Goal: Consume media (video, audio)

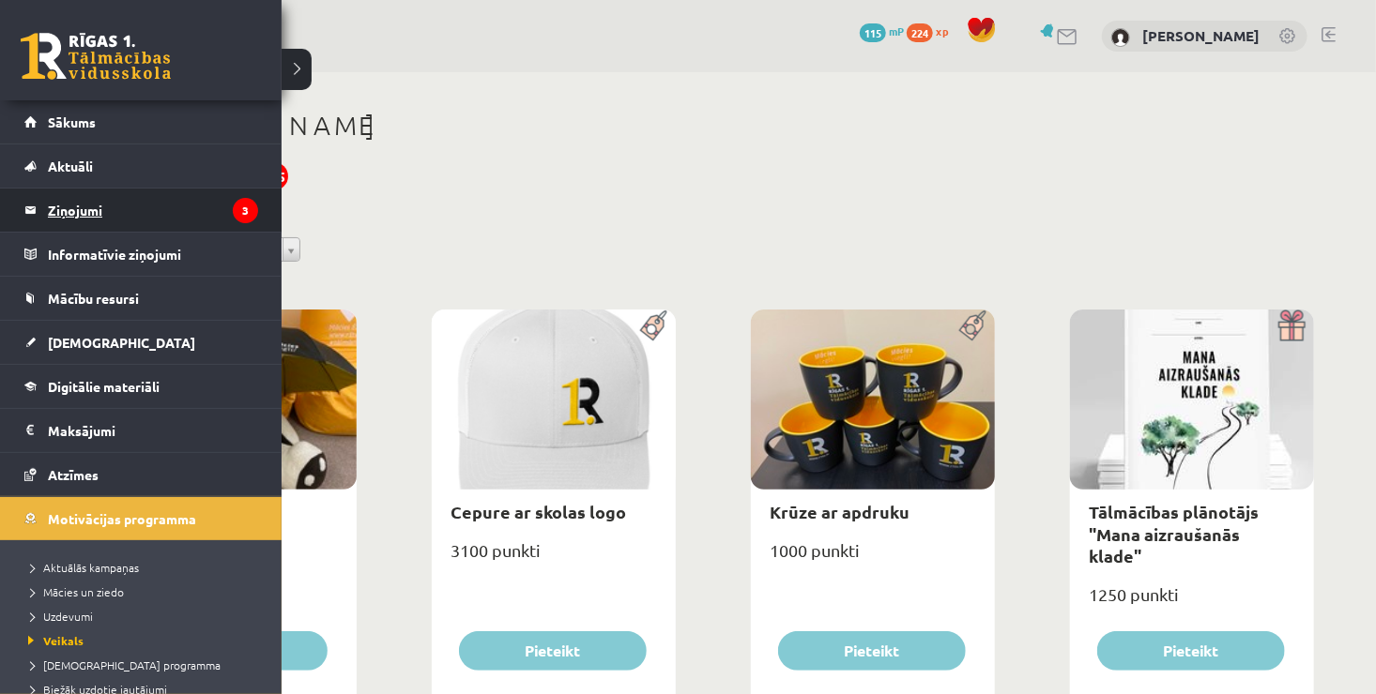
click at [88, 214] on legend "Ziņojumi 3" at bounding box center [153, 210] width 210 height 43
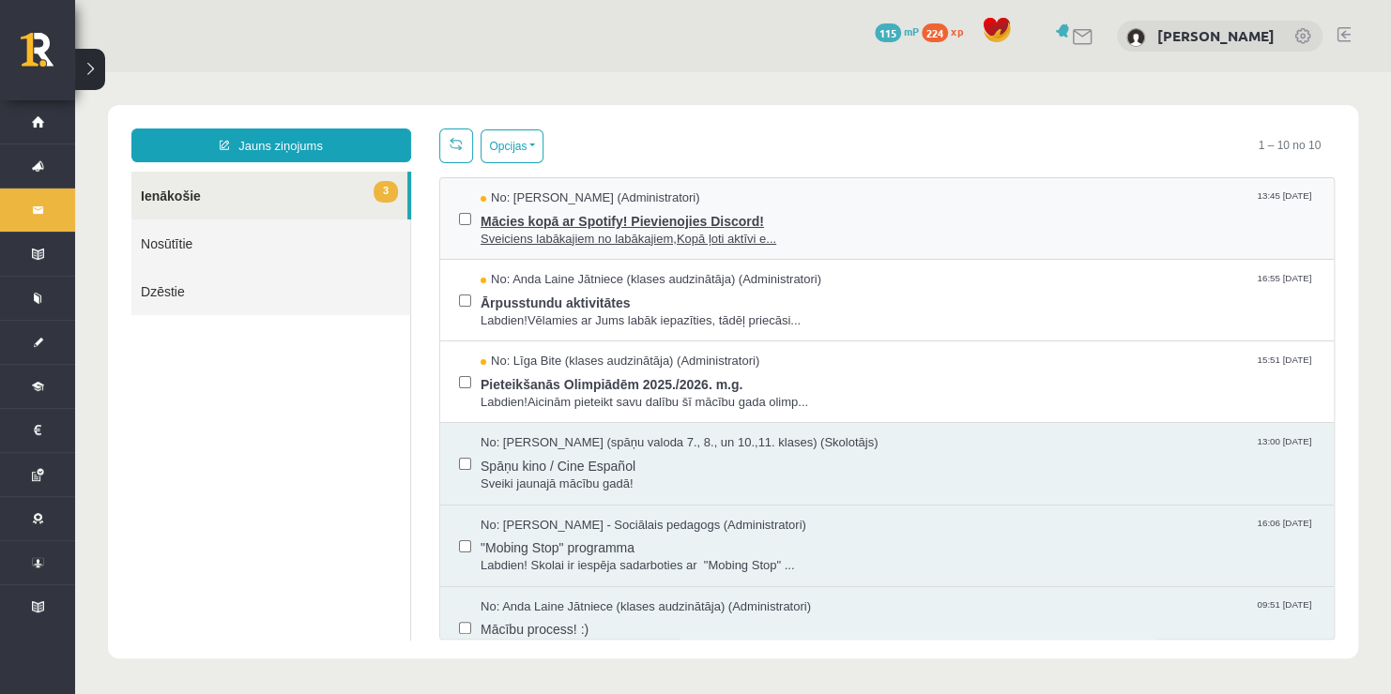
click at [643, 227] on span "Mācies kopā ar Spotify! Pievienojies Discord!" at bounding box center [897, 218] width 834 height 23
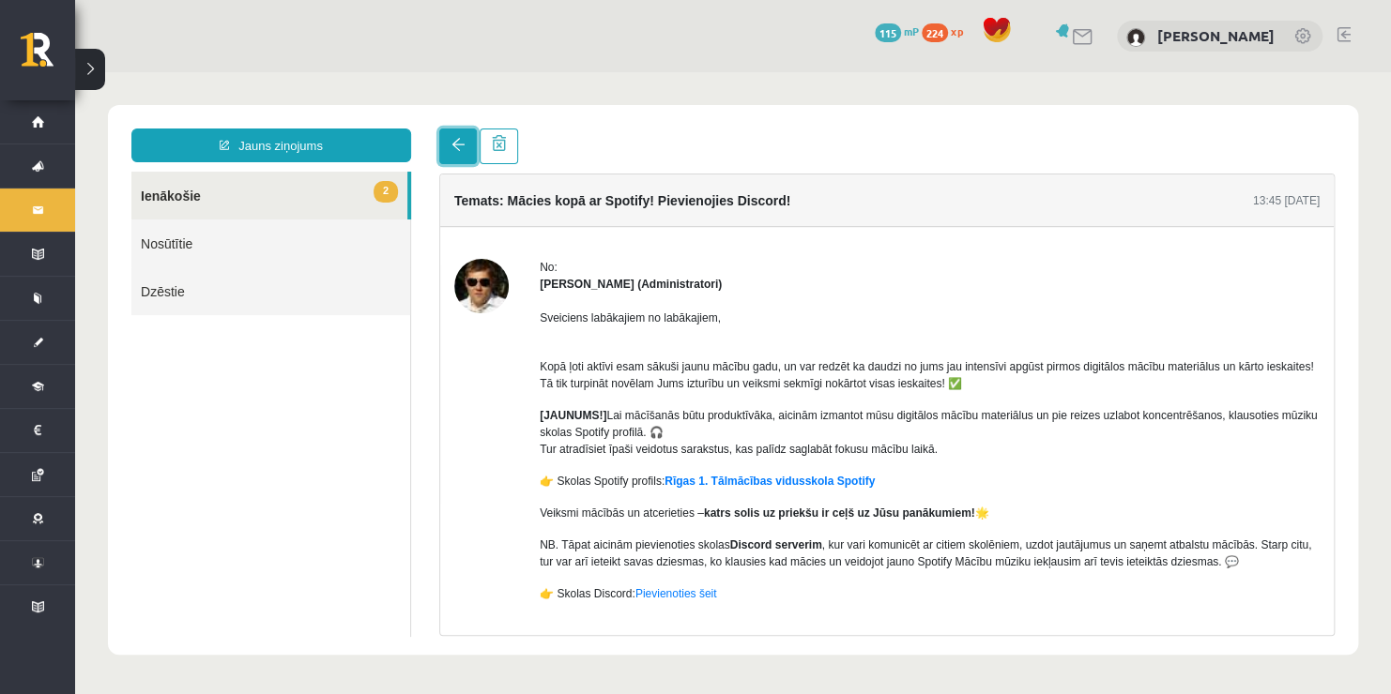
click at [457, 147] on span at bounding box center [457, 144] width 13 height 13
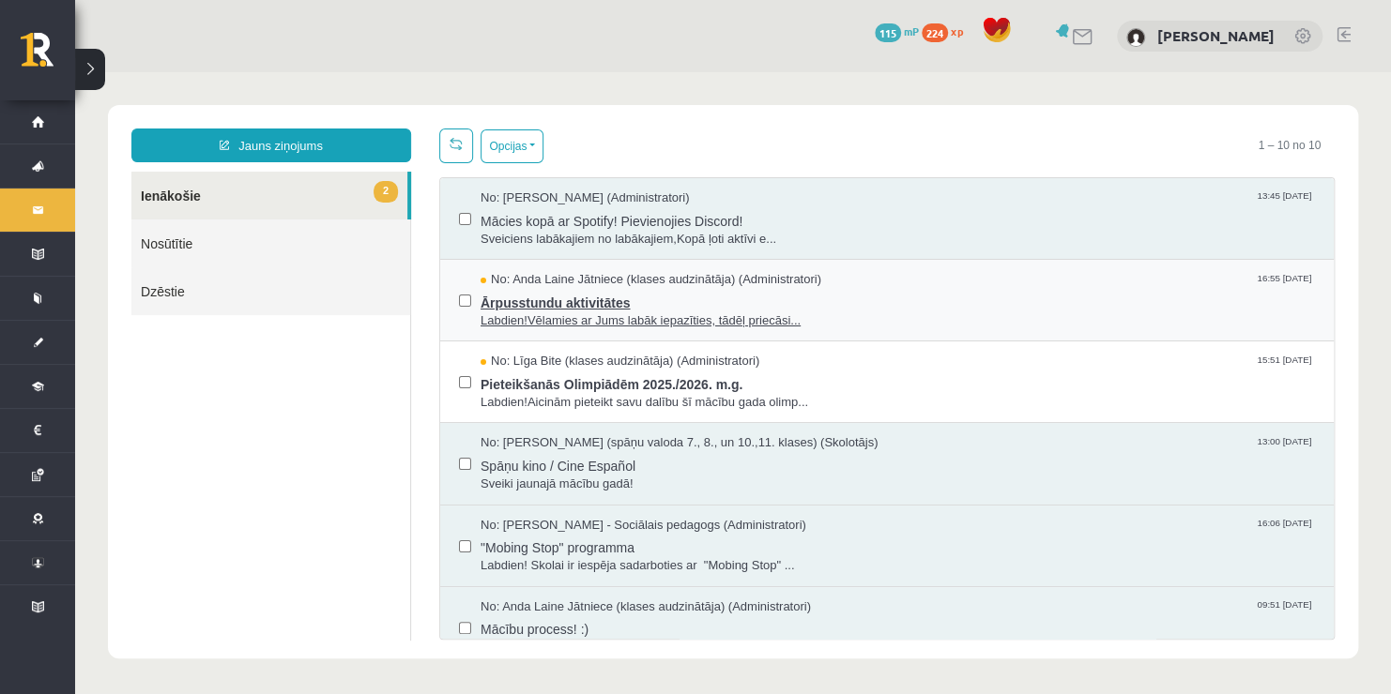
click at [571, 320] on span "Labdien!Vēlamies ar Jums labāk iepazīties, tādēļ priecāsi..." at bounding box center [897, 321] width 834 height 18
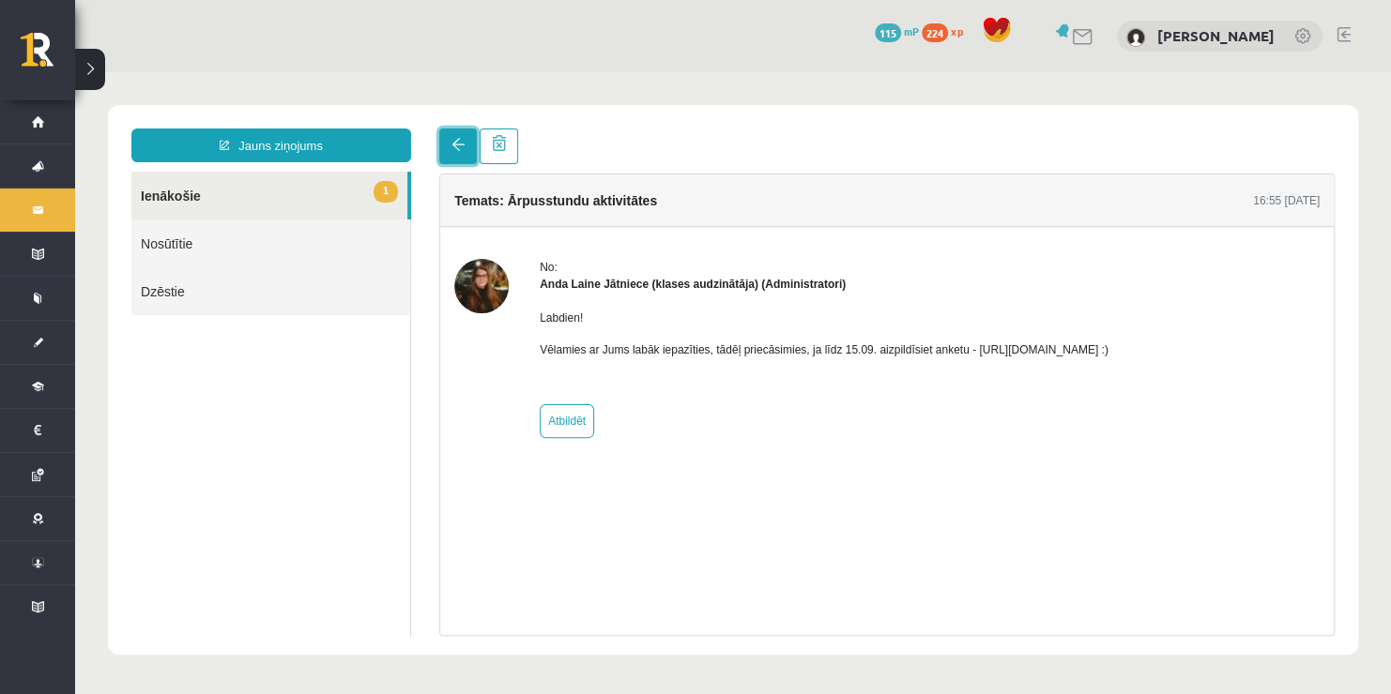
click at [441, 153] on link at bounding box center [458, 147] width 38 height 36
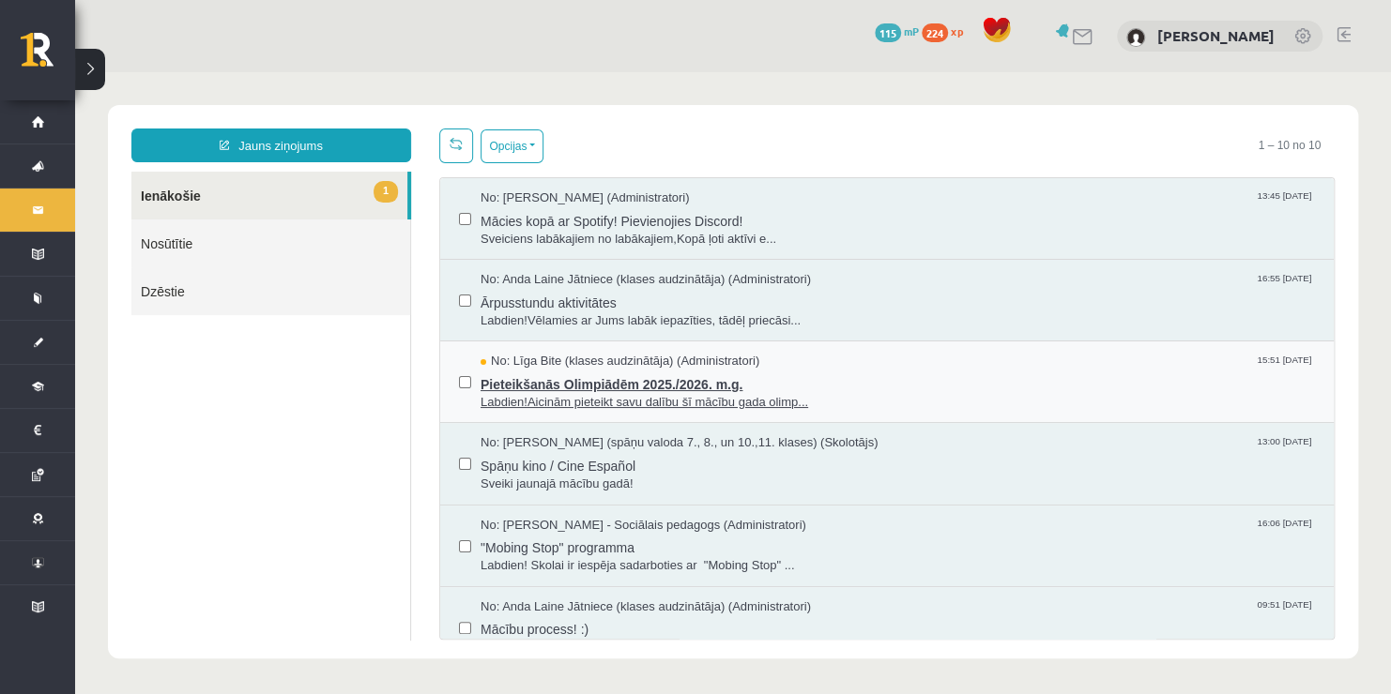
click at [570, 380] on span "Pieteikšanās Olimpiādēm 2025./2026. m.g." at bounding box center [897, 382] width 834 height 23
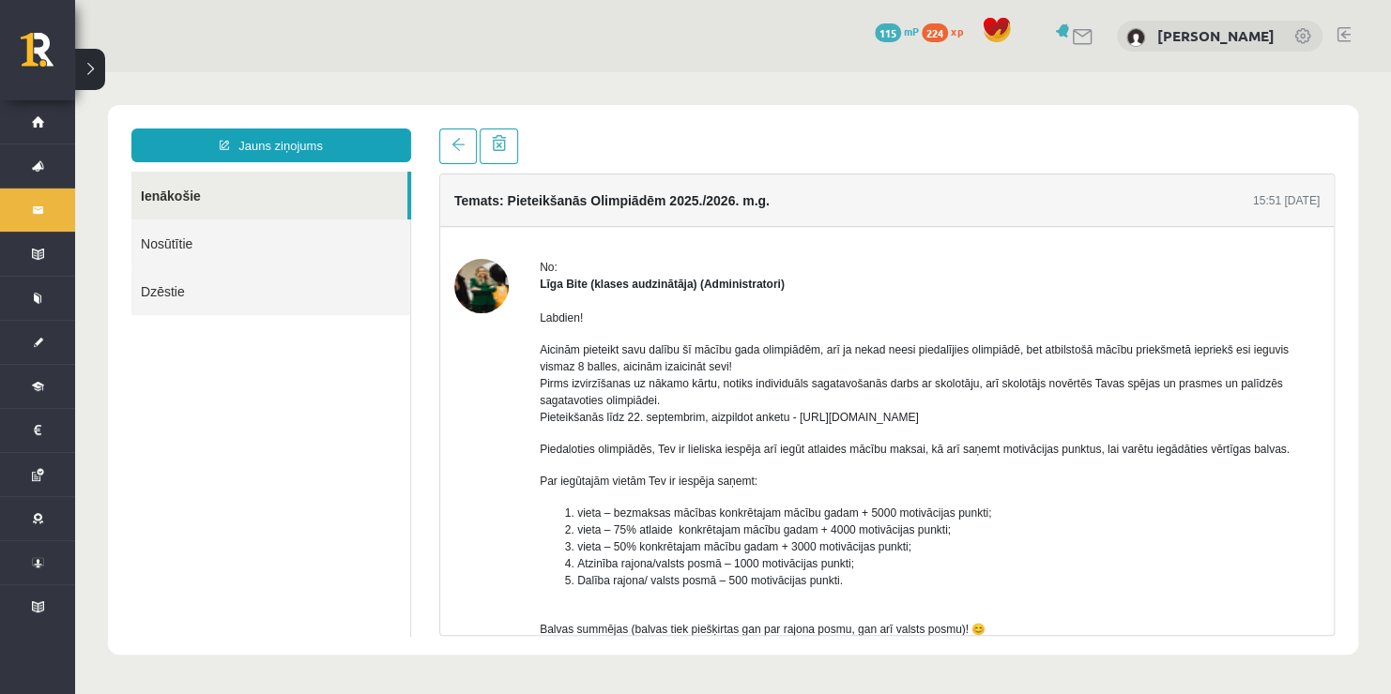
click at [479, 289] on img at bounding box center [481, 286] width 54 height 54
click at [446, 129] on link at bounding box center [458, 147] width 38 height 36
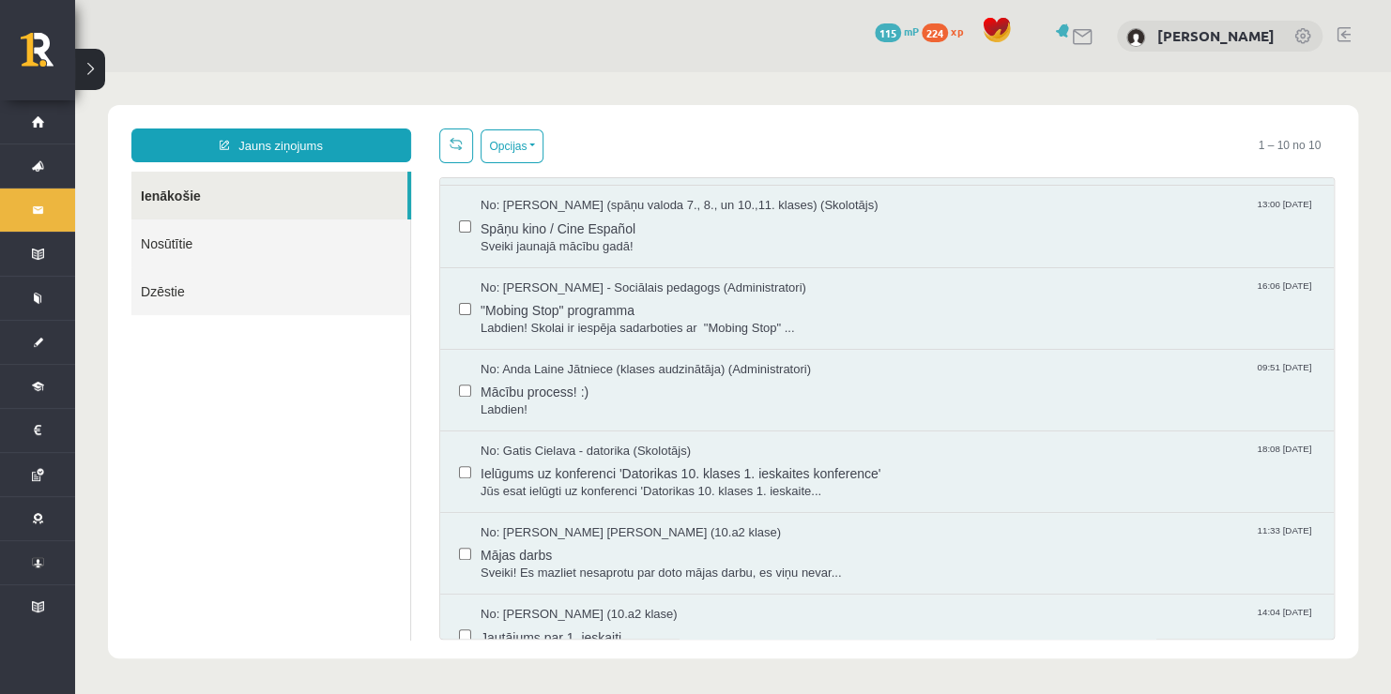
scroll to position [353, 0]
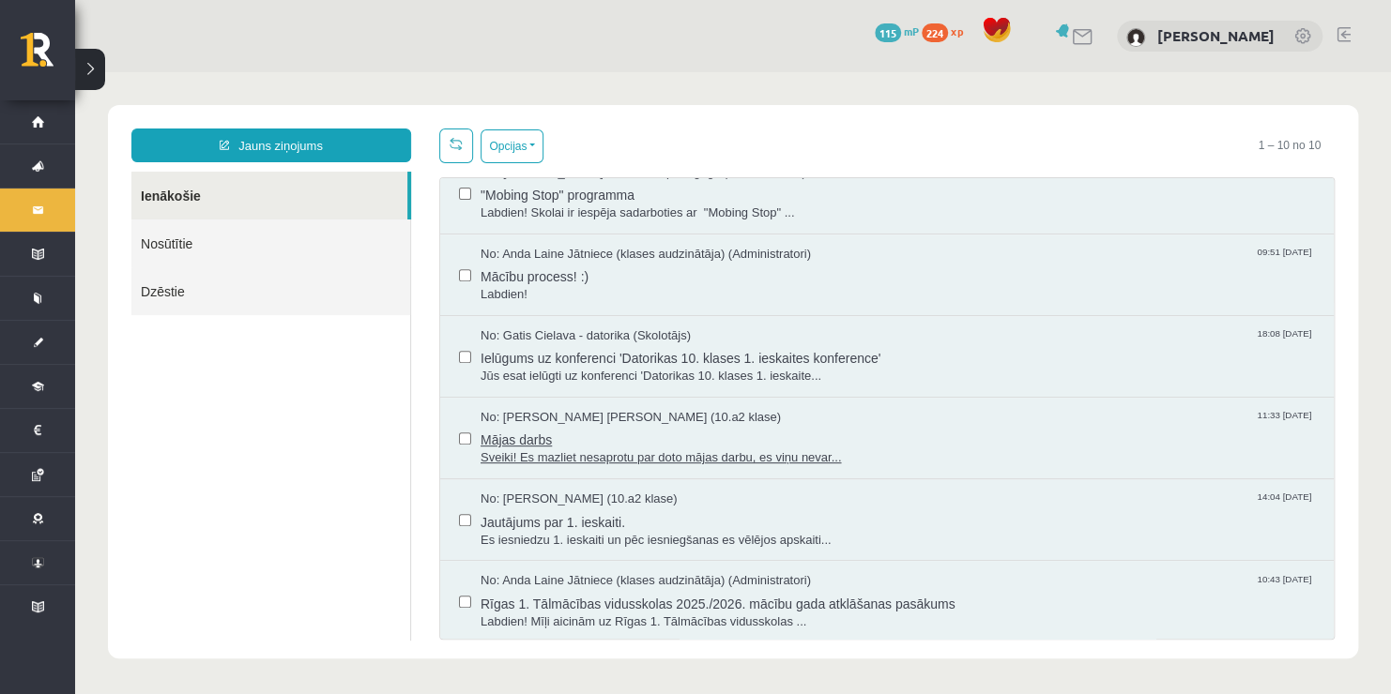
click at [628, 415] on span "No: Endija Elizabete Zēvalde (10.a2 klase)" at bounding box center [630, 418] width 300 height 18
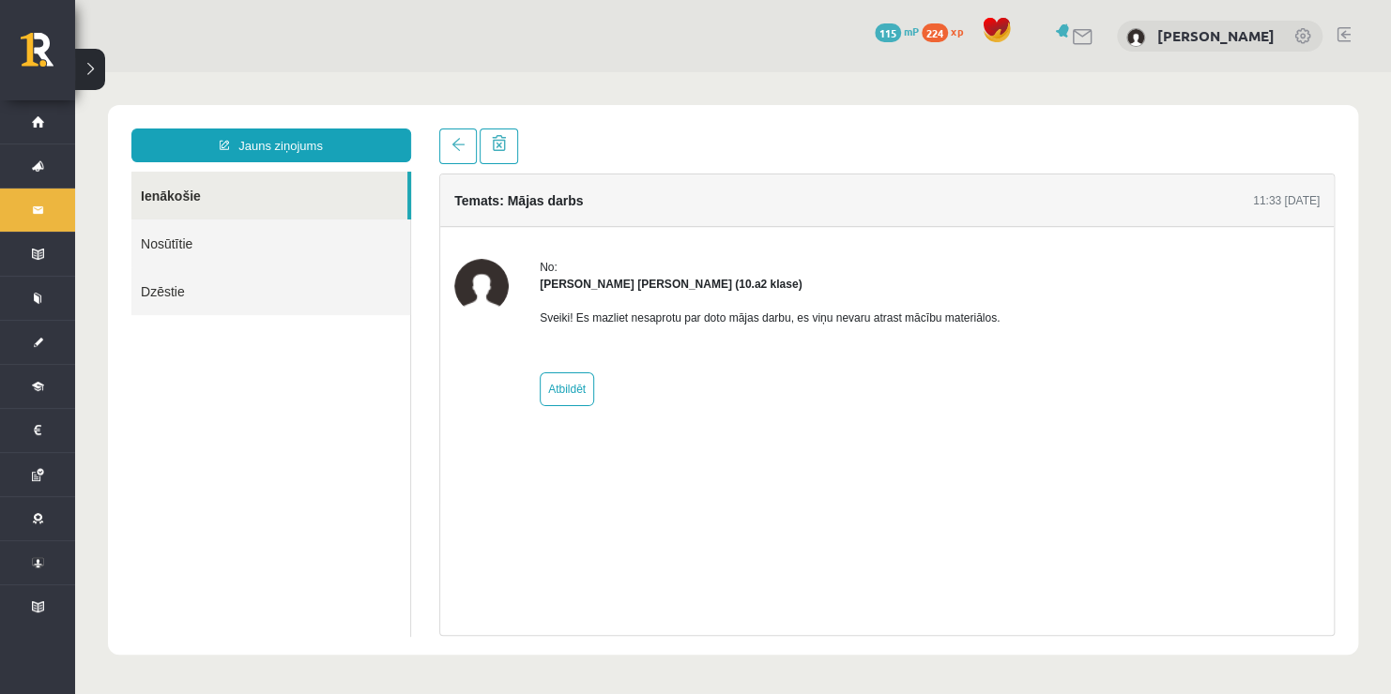
scroll to position [0, 0]
click at [475, 288] on img at bounding box center [481, 286] width 54 height 54
click at [448, 140] on link at bounding box center [458, 147] width 38 height 36
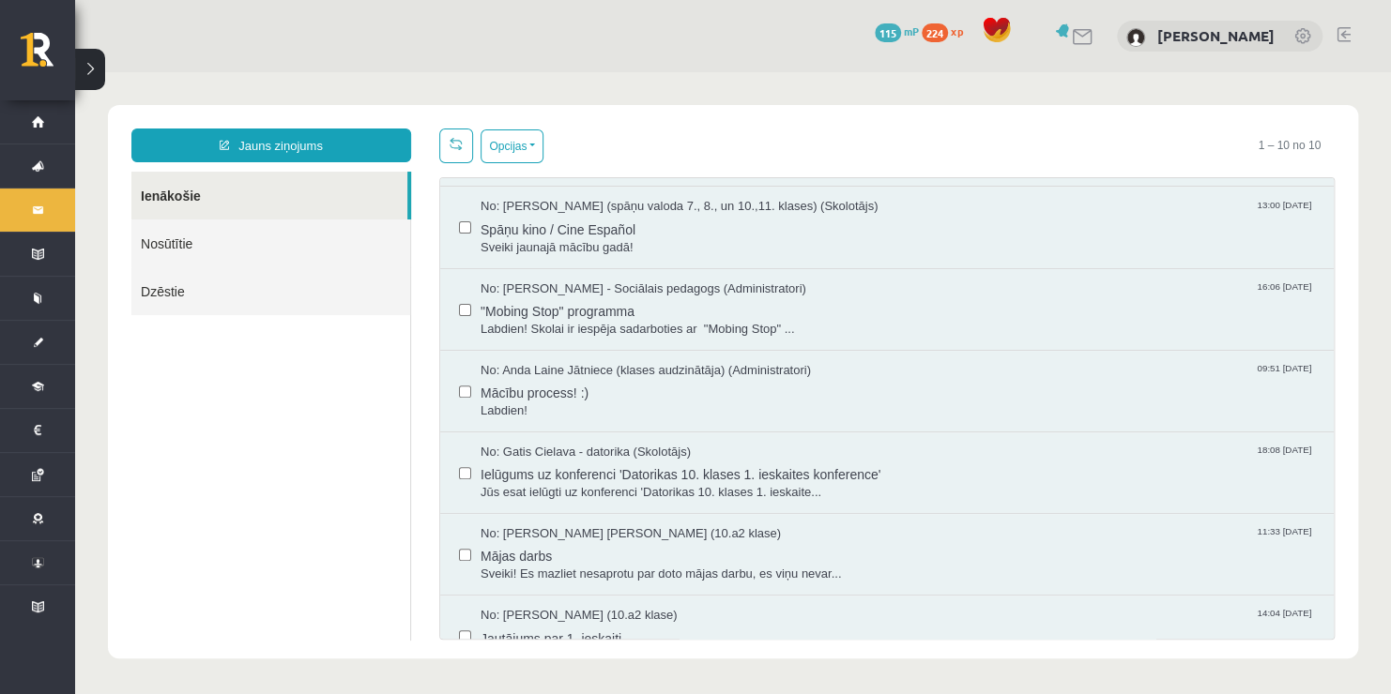
scroll to position [353, 0]
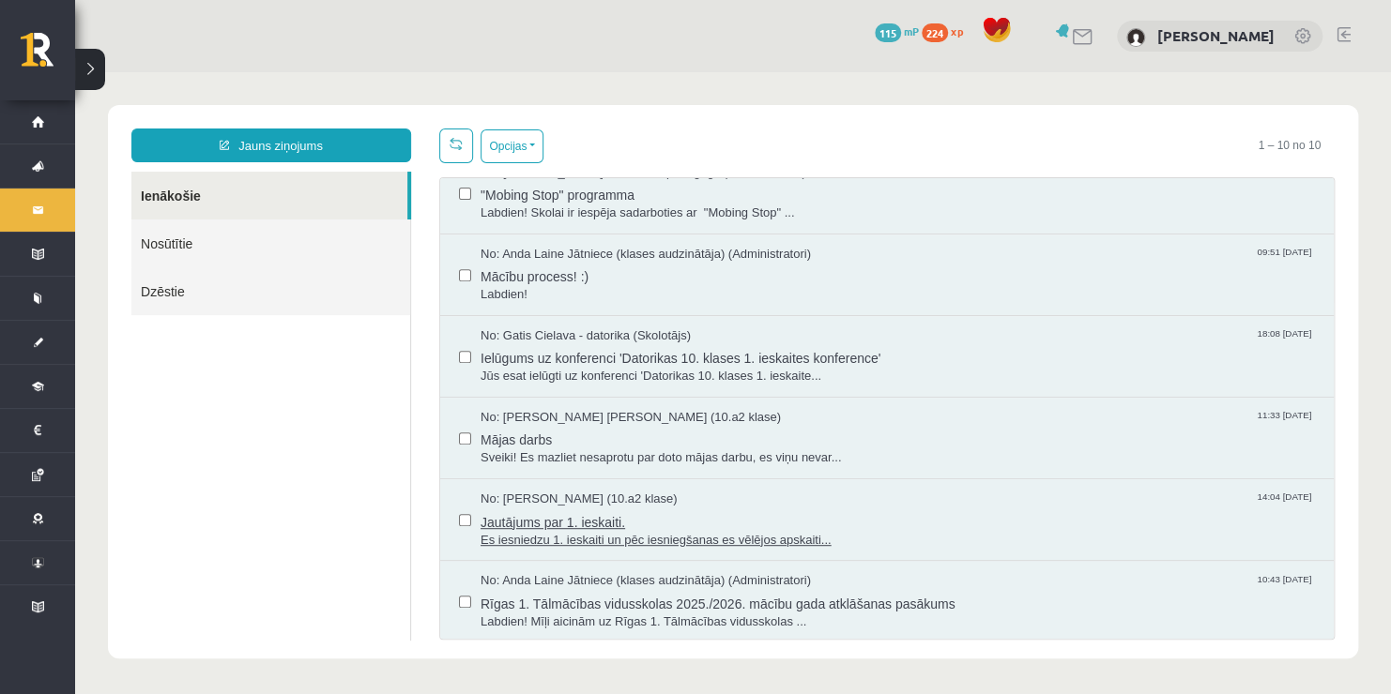
click at [686, 517] on span "Jautājums par 1. ieskaiti." at bounding box center [897, 520] width 834 height 23
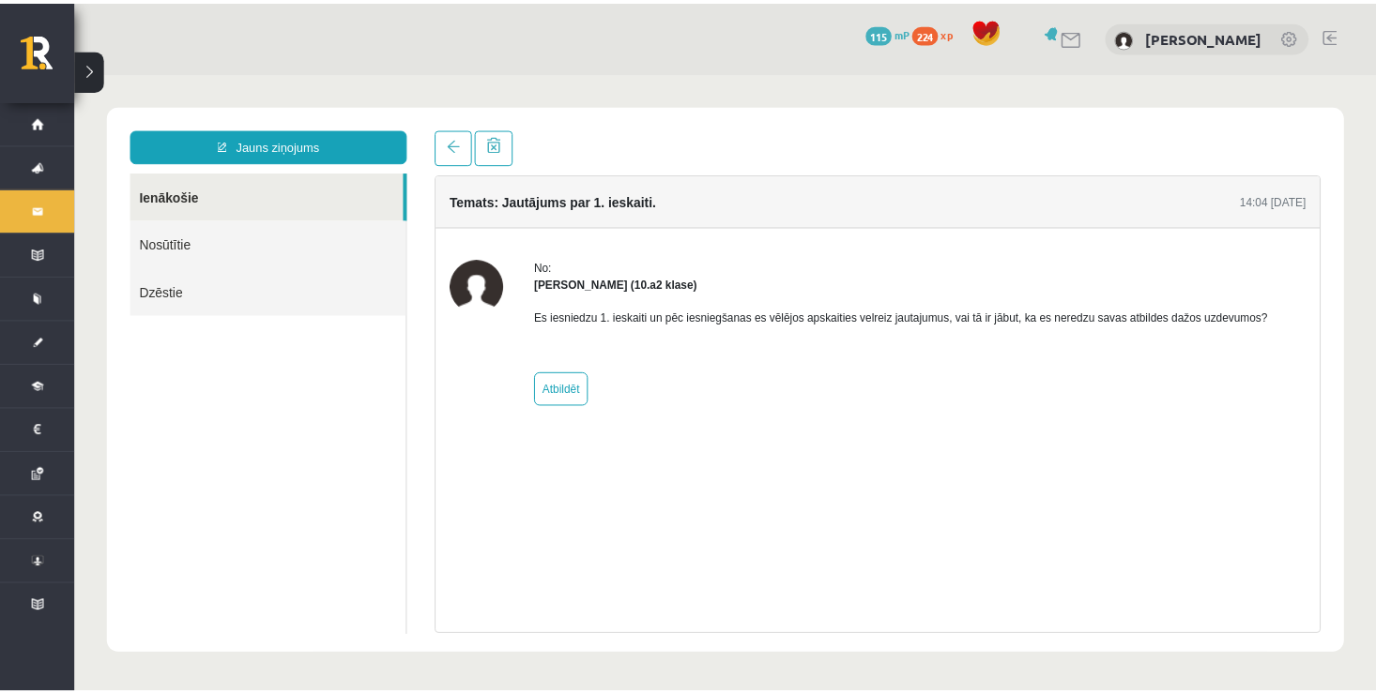
scroll to position [0, 0]
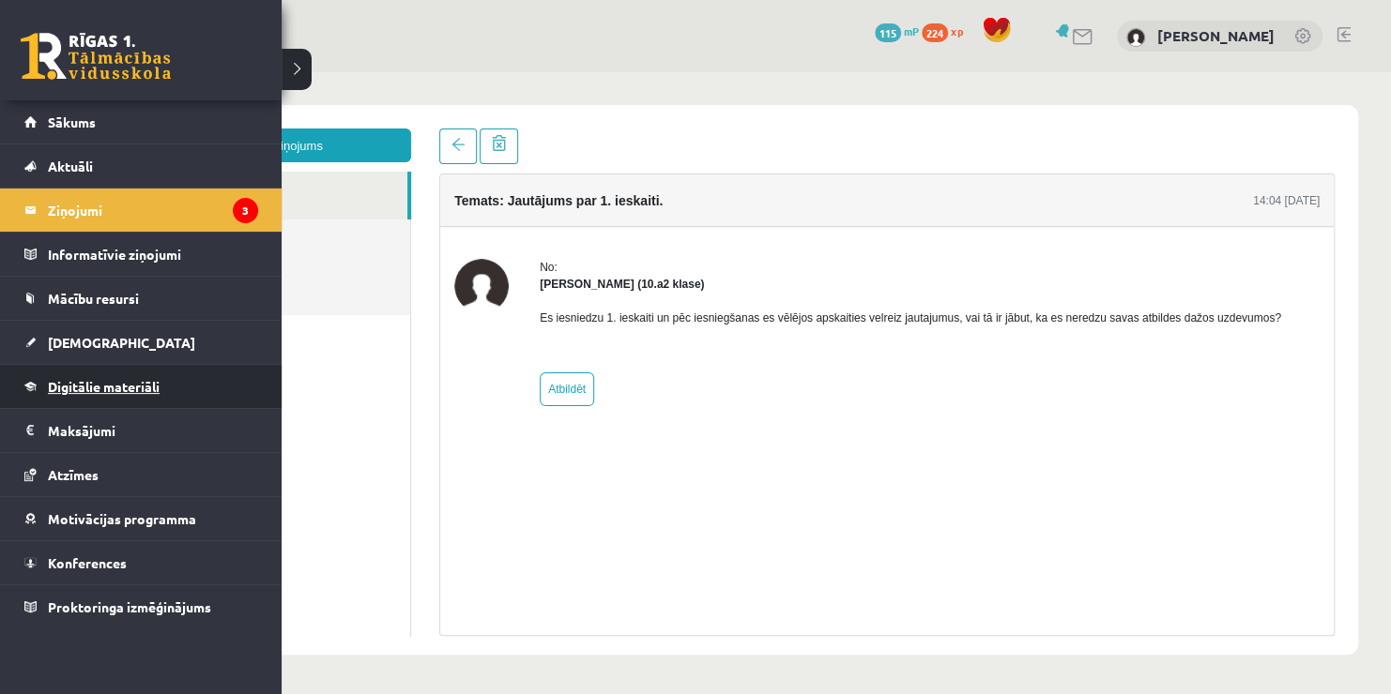
click at [120, 391] on span "Digitālie materiāli" at bounding box center [104, 386] width 112 height 17
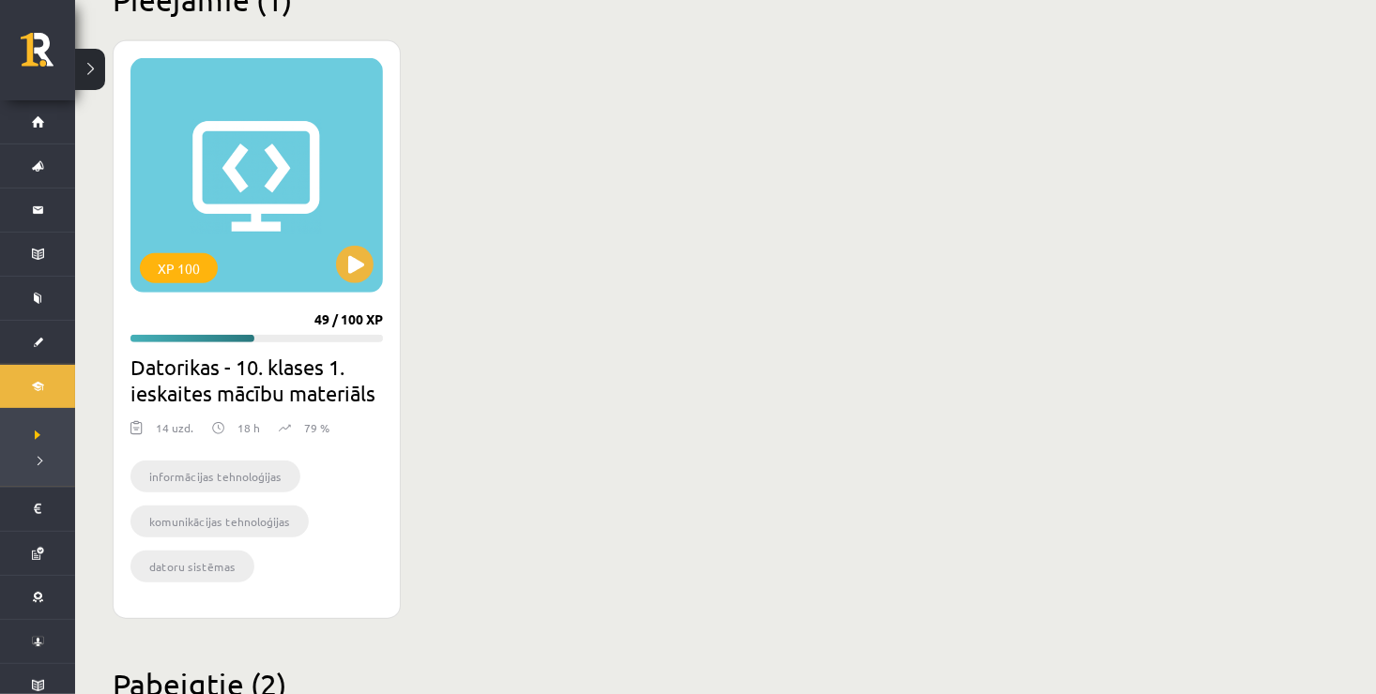
scroll to position [492, 0]
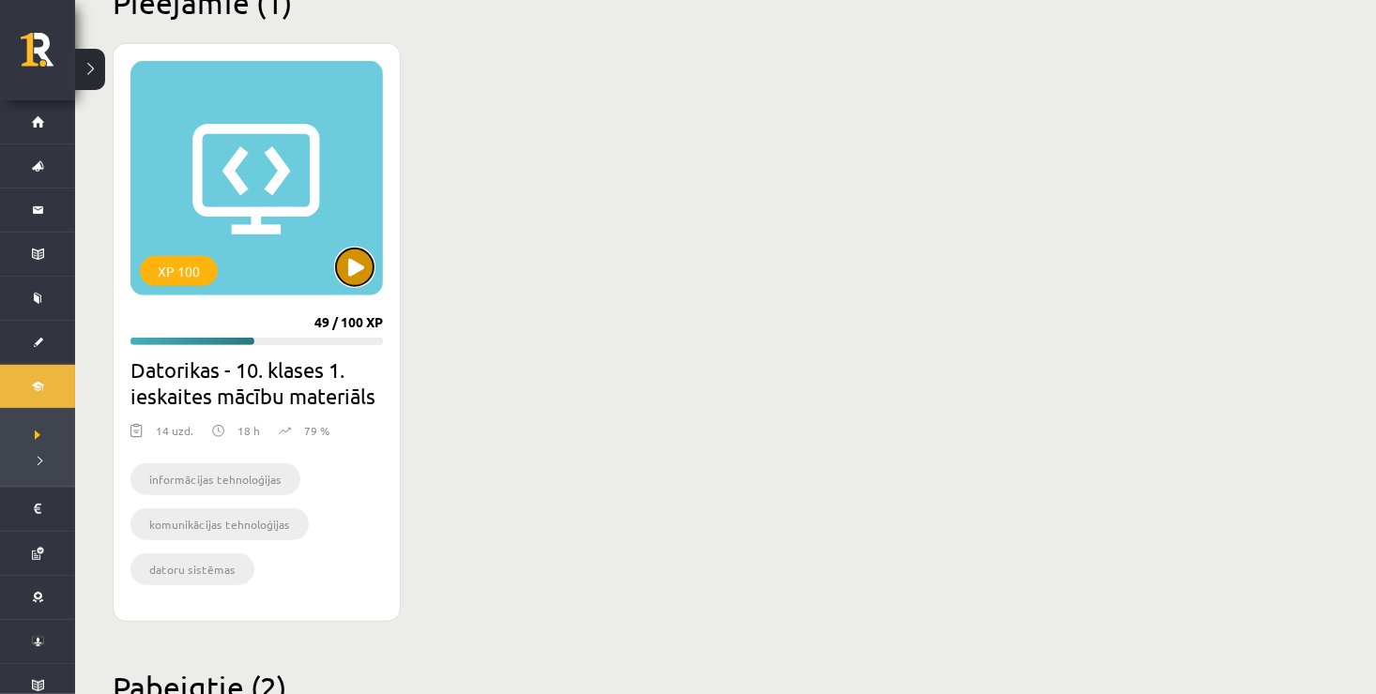
click at [362, 257] on button at bounding box center [355, 268] width 38 height 38
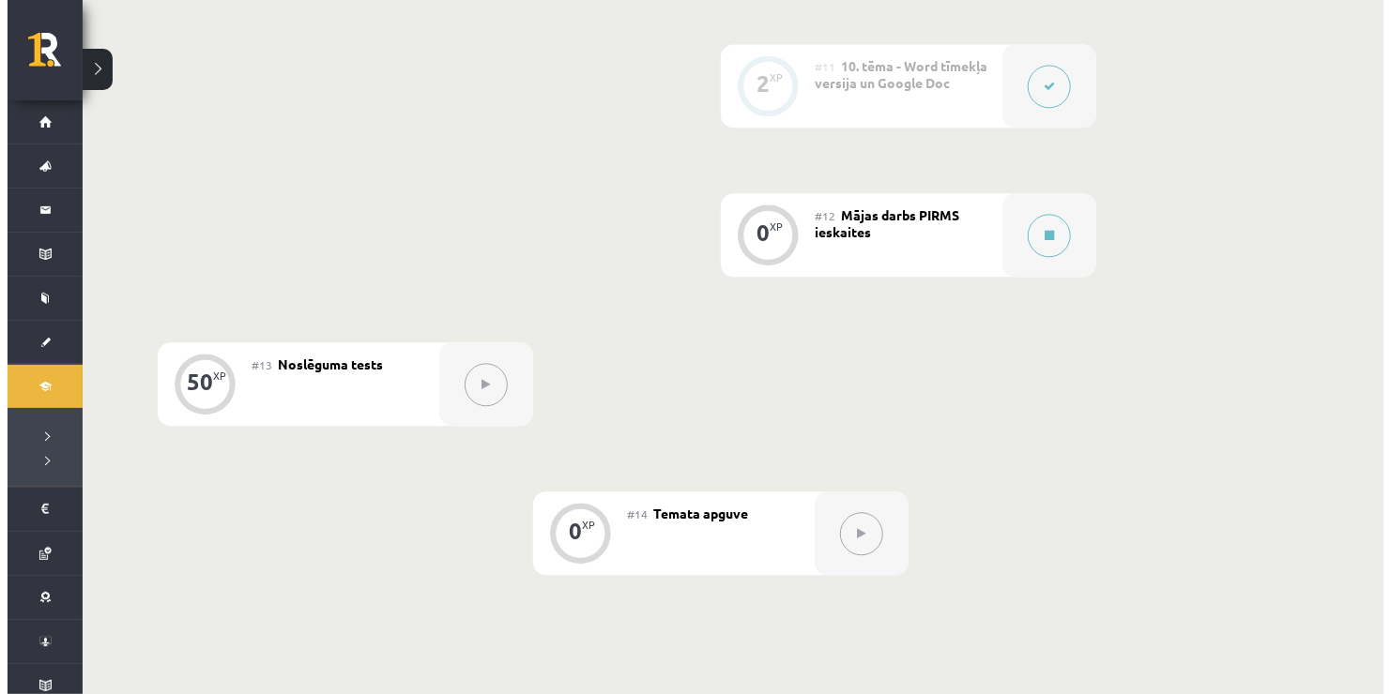
scroll to position [2038, 0]
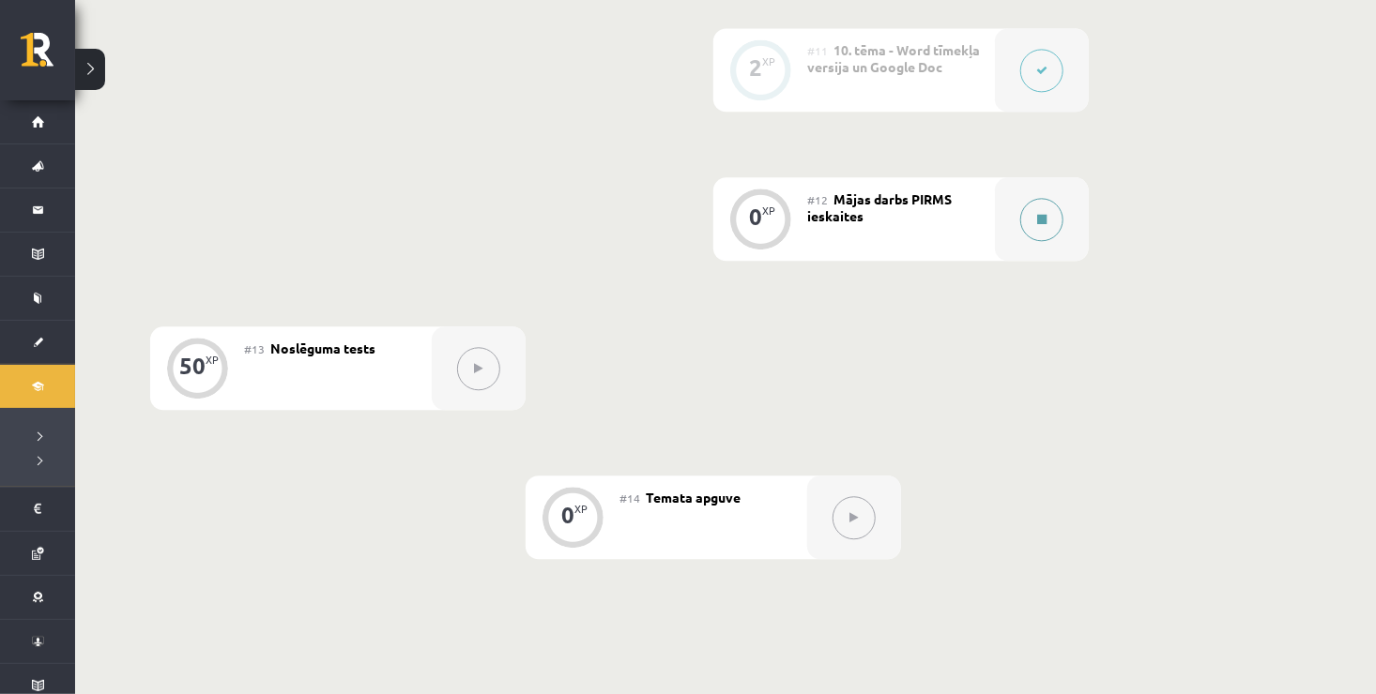
click at [1048, 219] on button at bounding box center [1041, 219] width 43 height 43
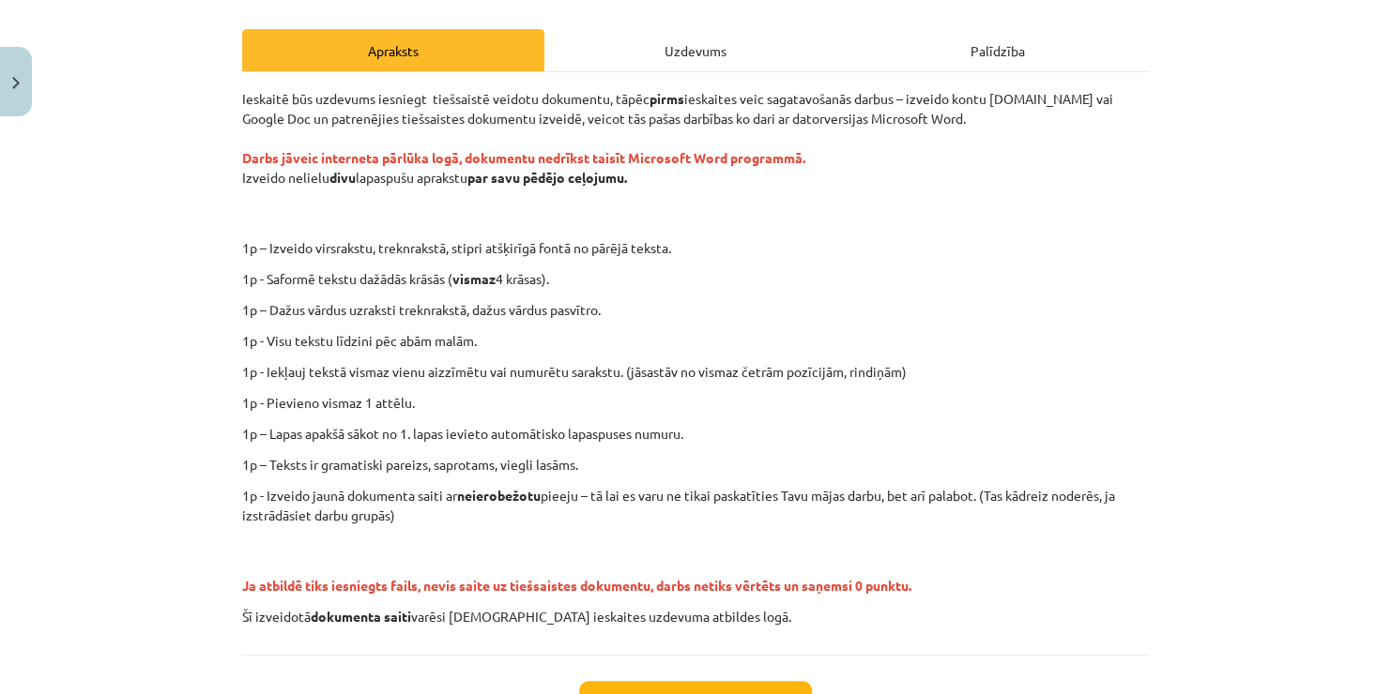
scroll to position [263, 0]
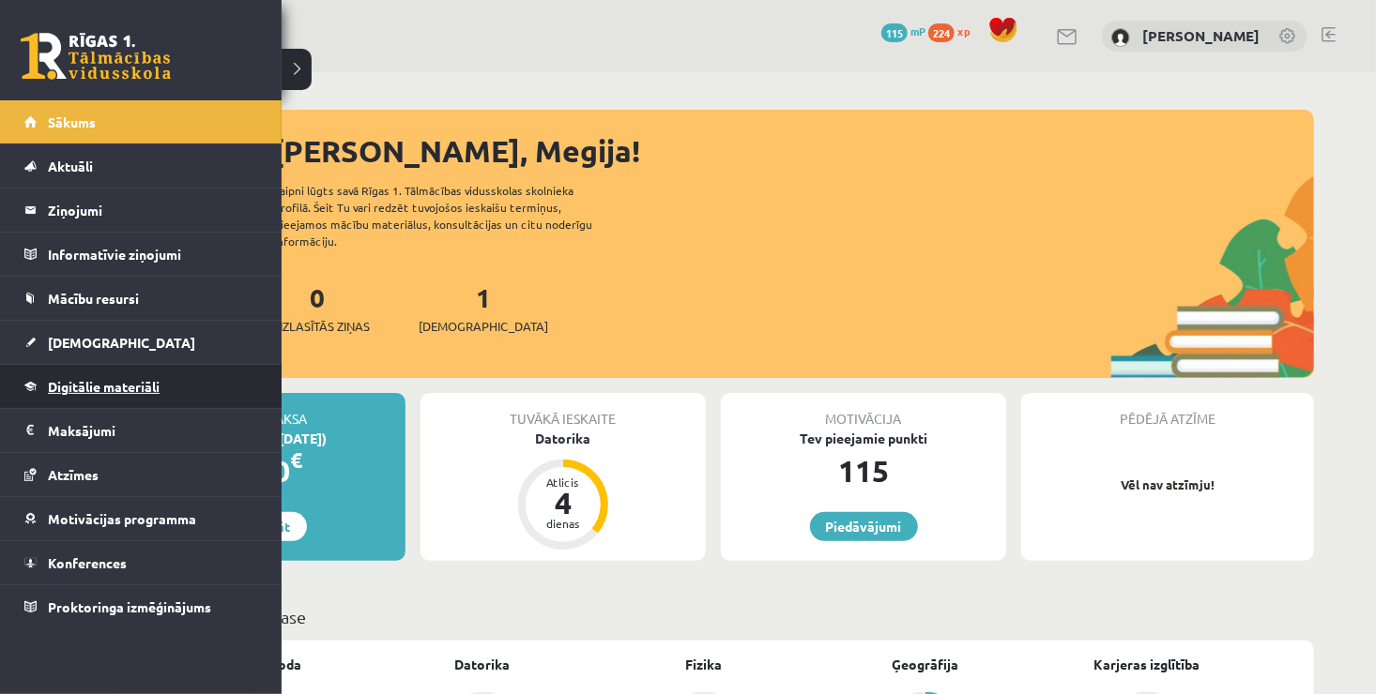
click at [87, 387] on span "Digitālie materiāli" at bounding box center [104, 386] width 112 height 17
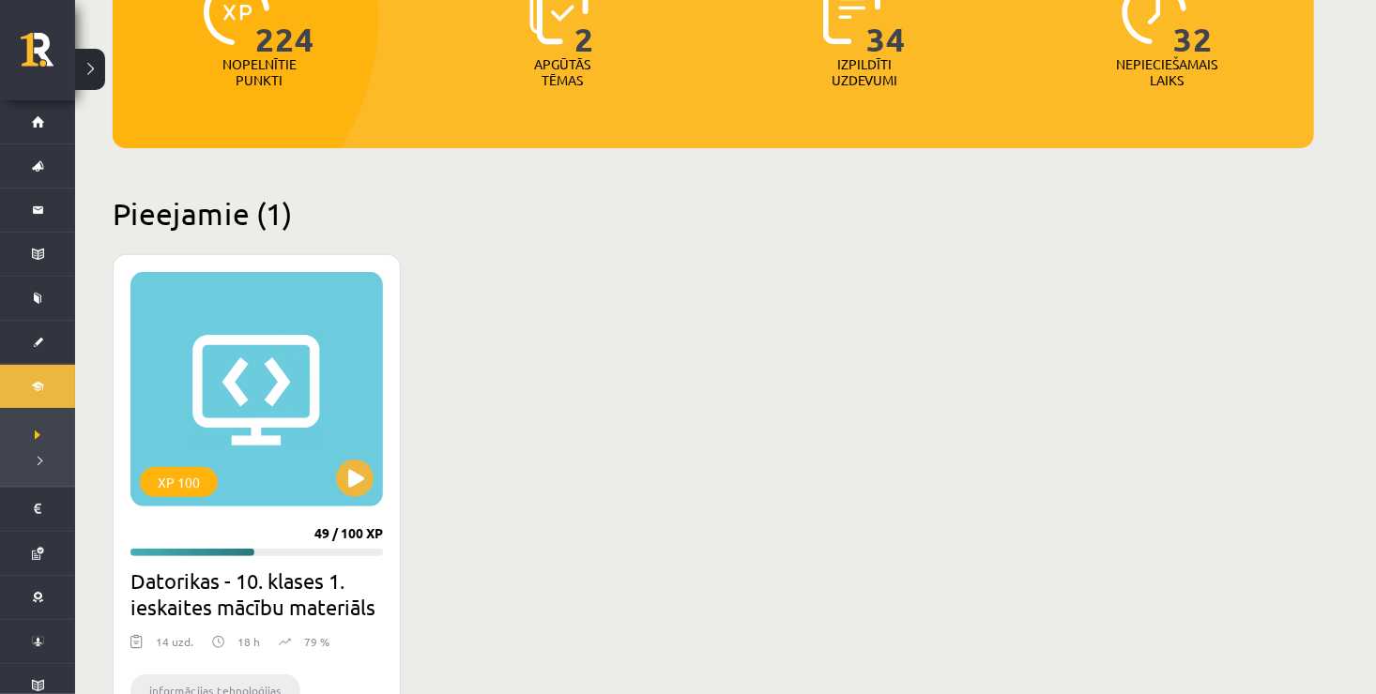
scroll to position [300, 0]
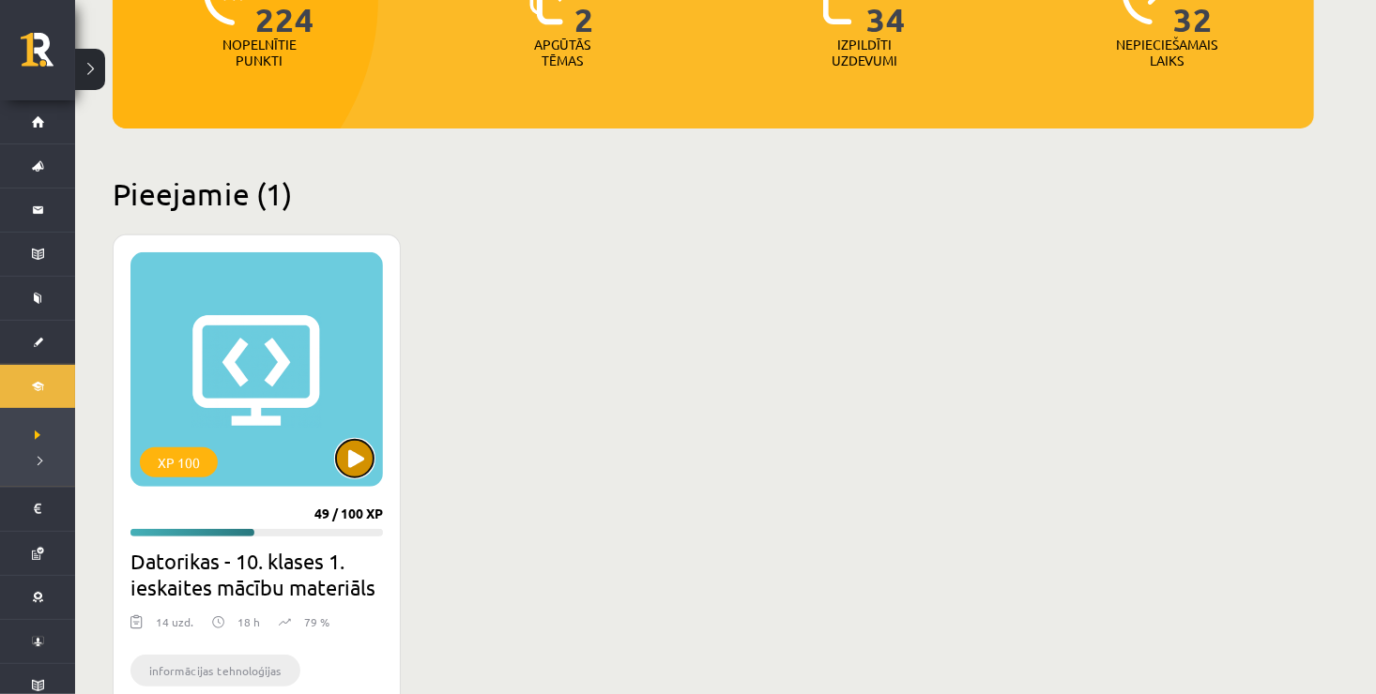
click at [369, 448] on button at bounding box center [355, 459] width 38 height 38
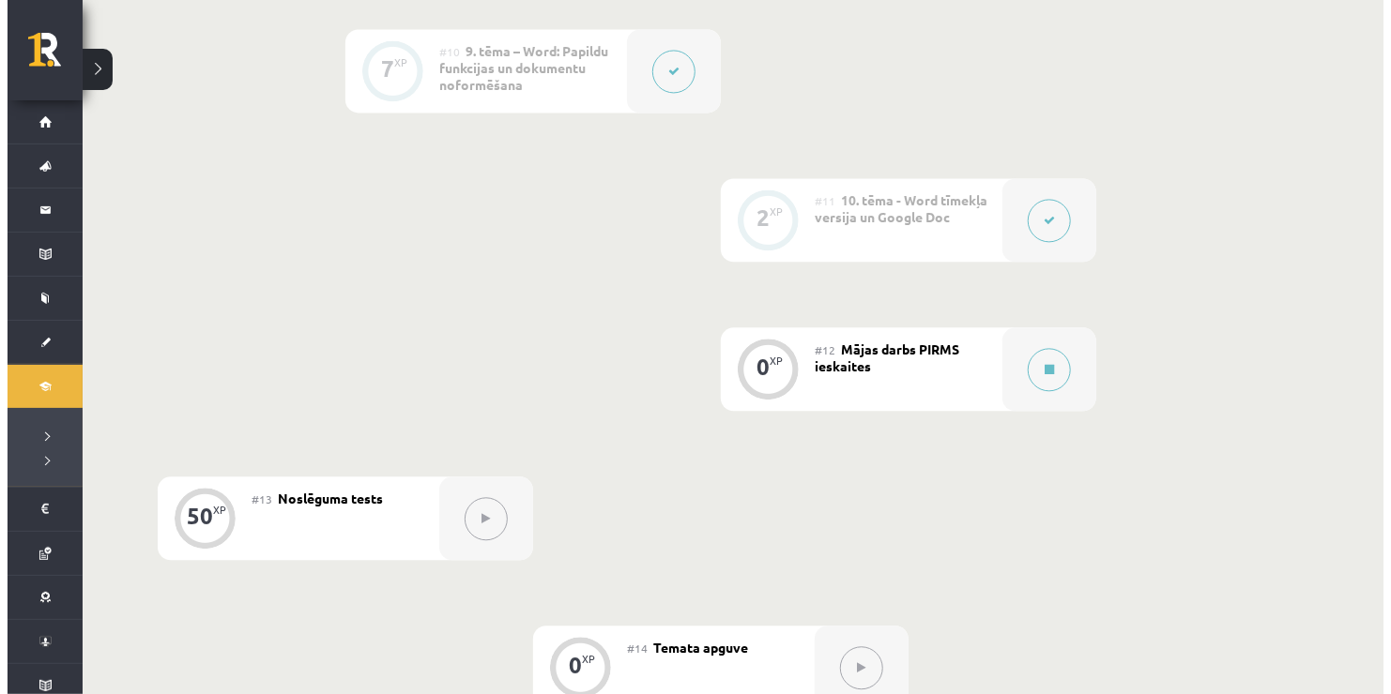
scroll to position [1938, 0]
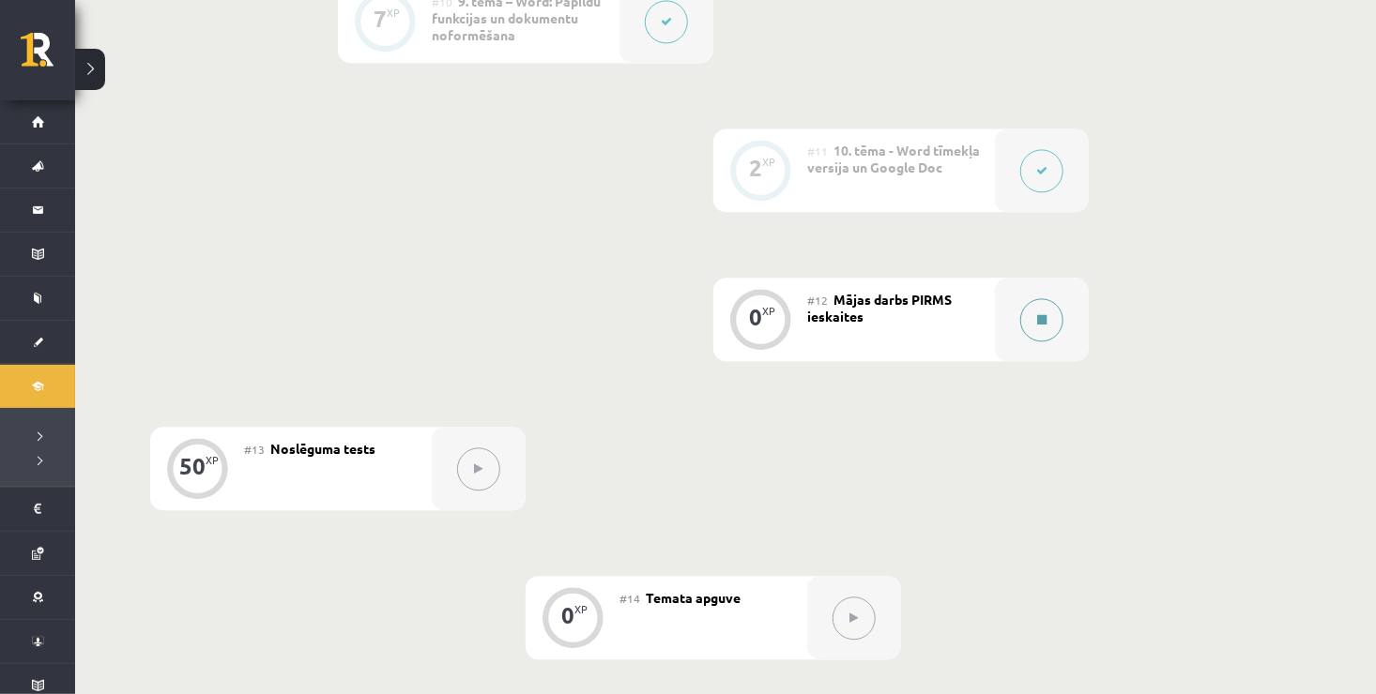
click at [1044, 327] on button at bounding box center [1041, 319] width 43 height 43
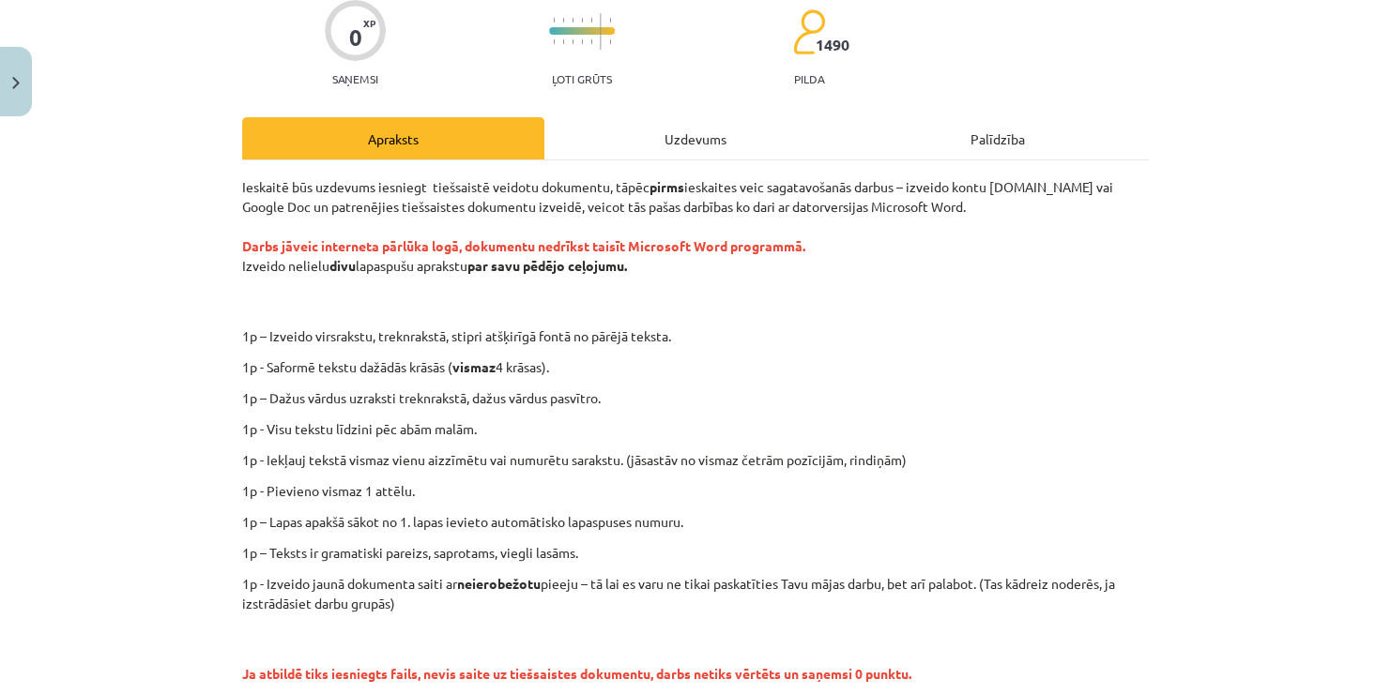
scroll to position [188, 0]
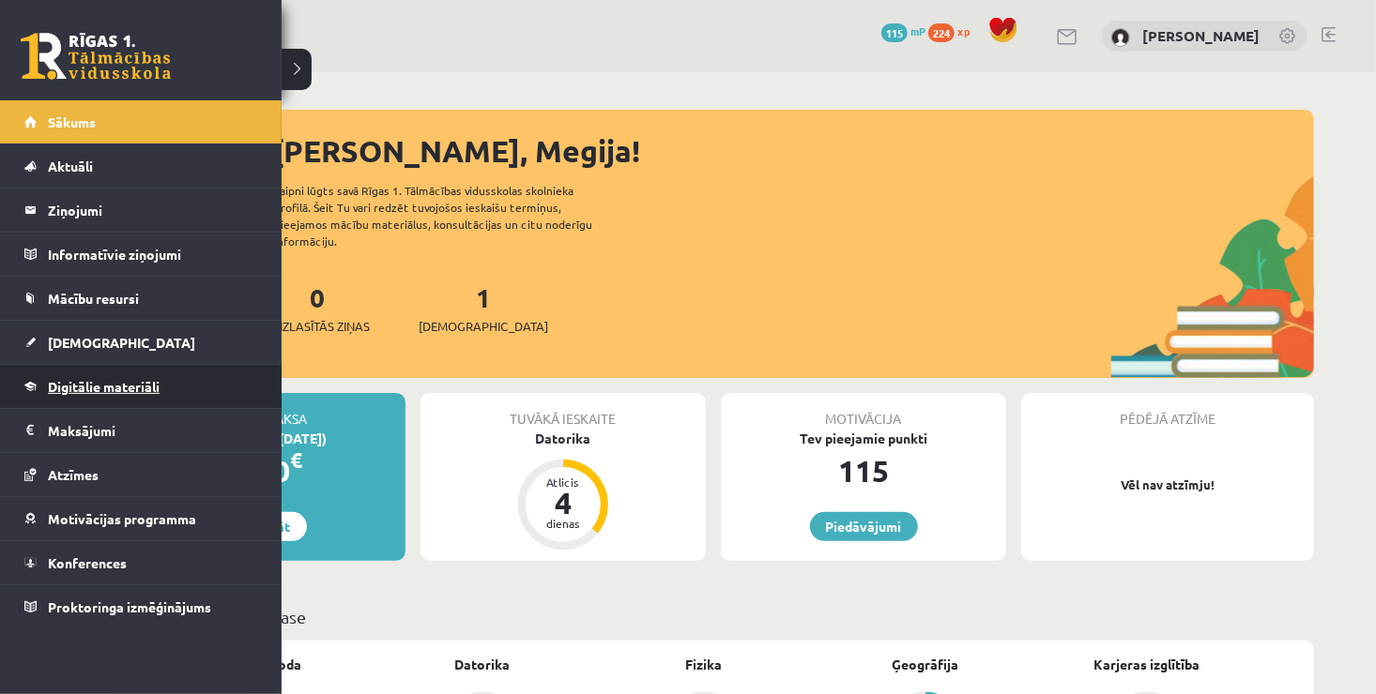
click at [87, 392] on link "Digitālie materiāli" at bounding box center [141, 386] width 234 height 43
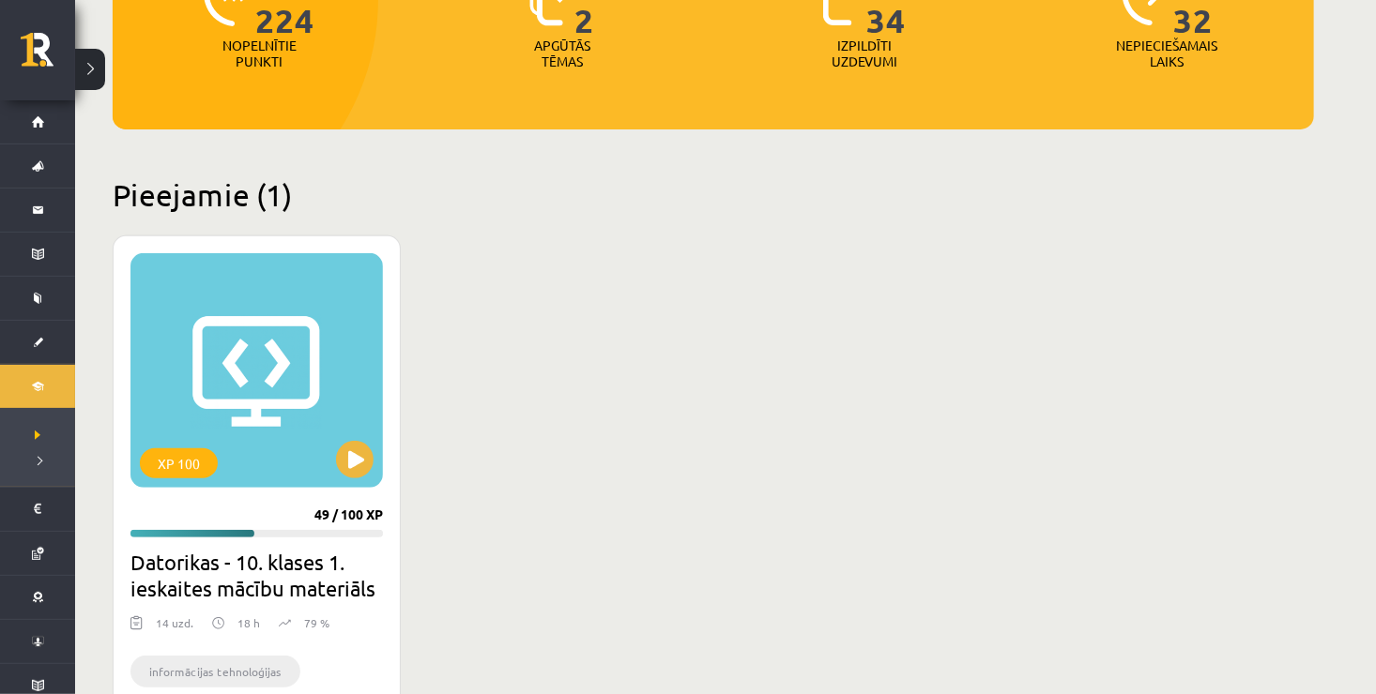
scroll to position [338, 0]
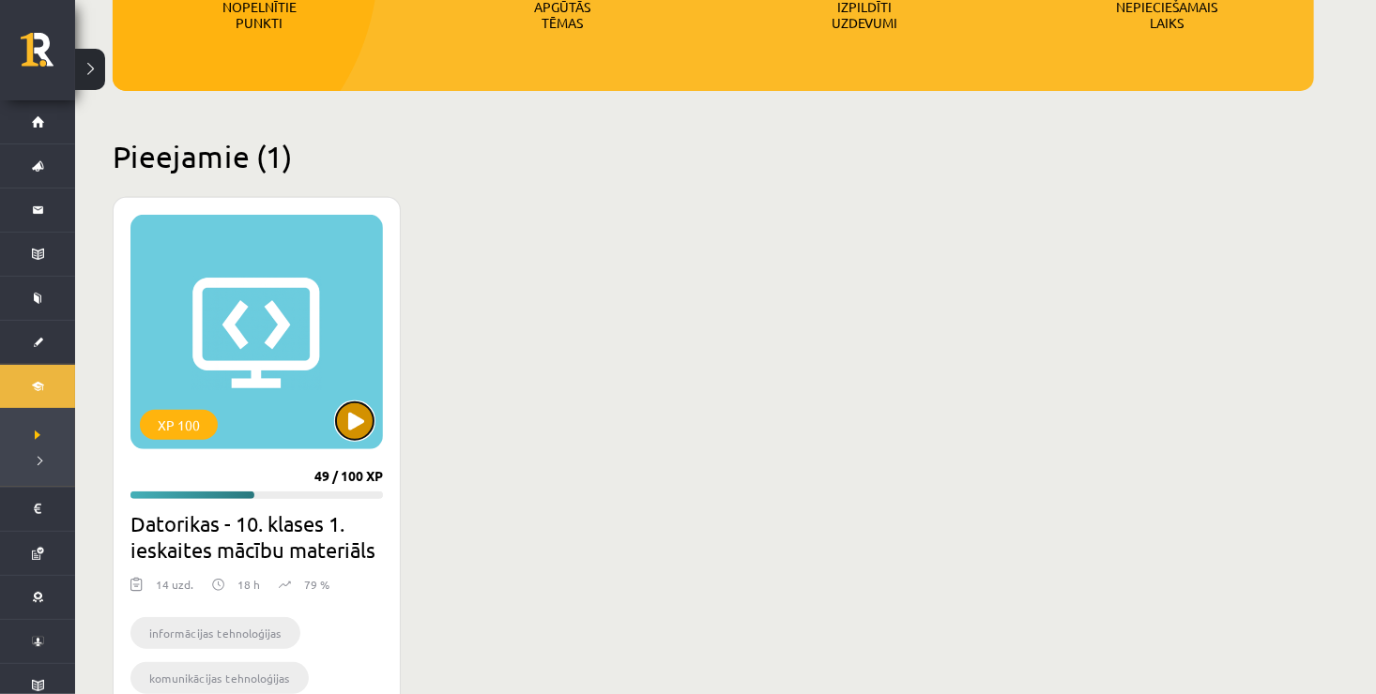
click at [372, 427] on button at bounding box center [355, 422] width 38 height 38
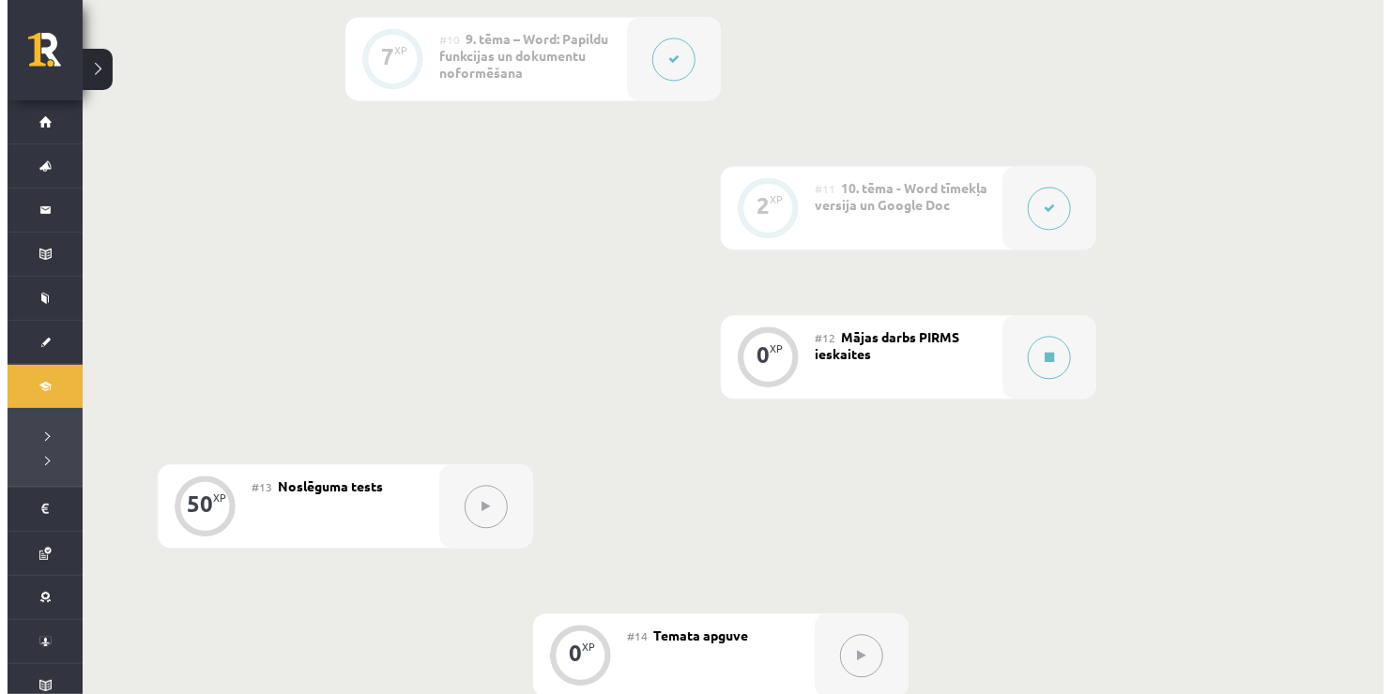
scroll to position [1925, 0]
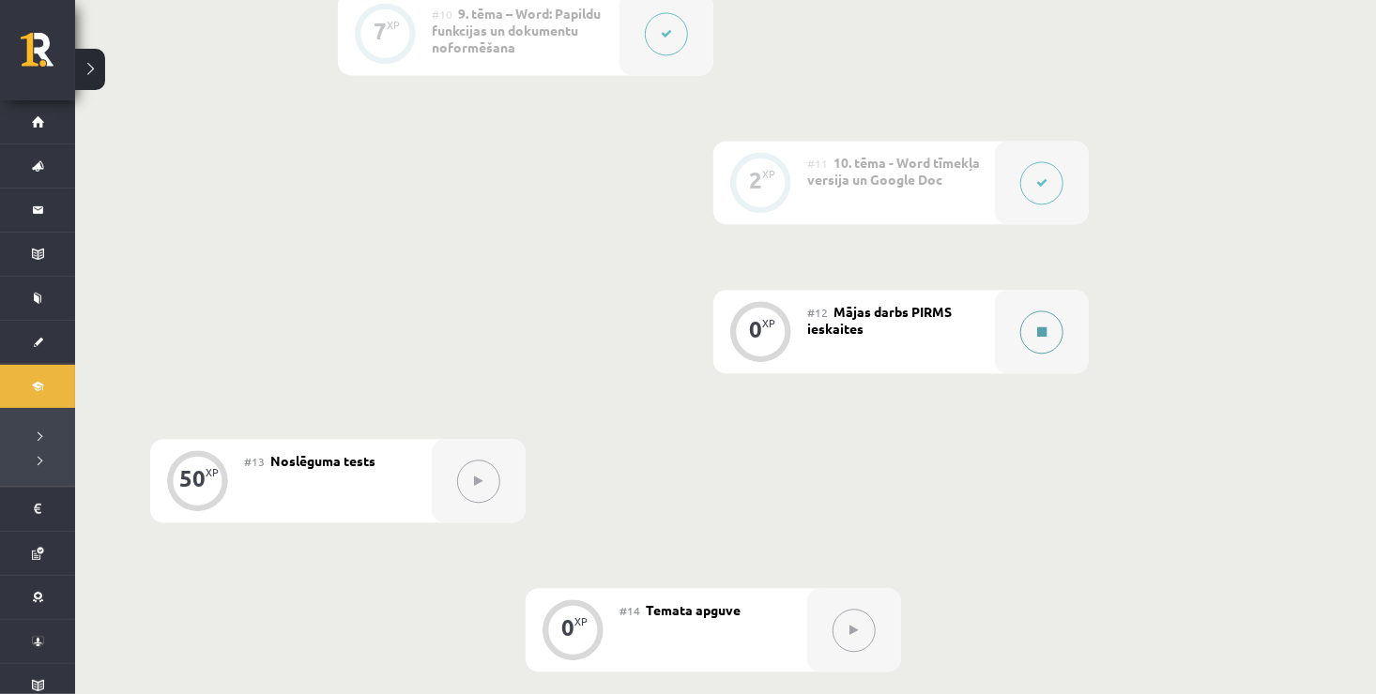
click at [1037, 329] on icon at bounding box center [1041, 332] width 9 height 11
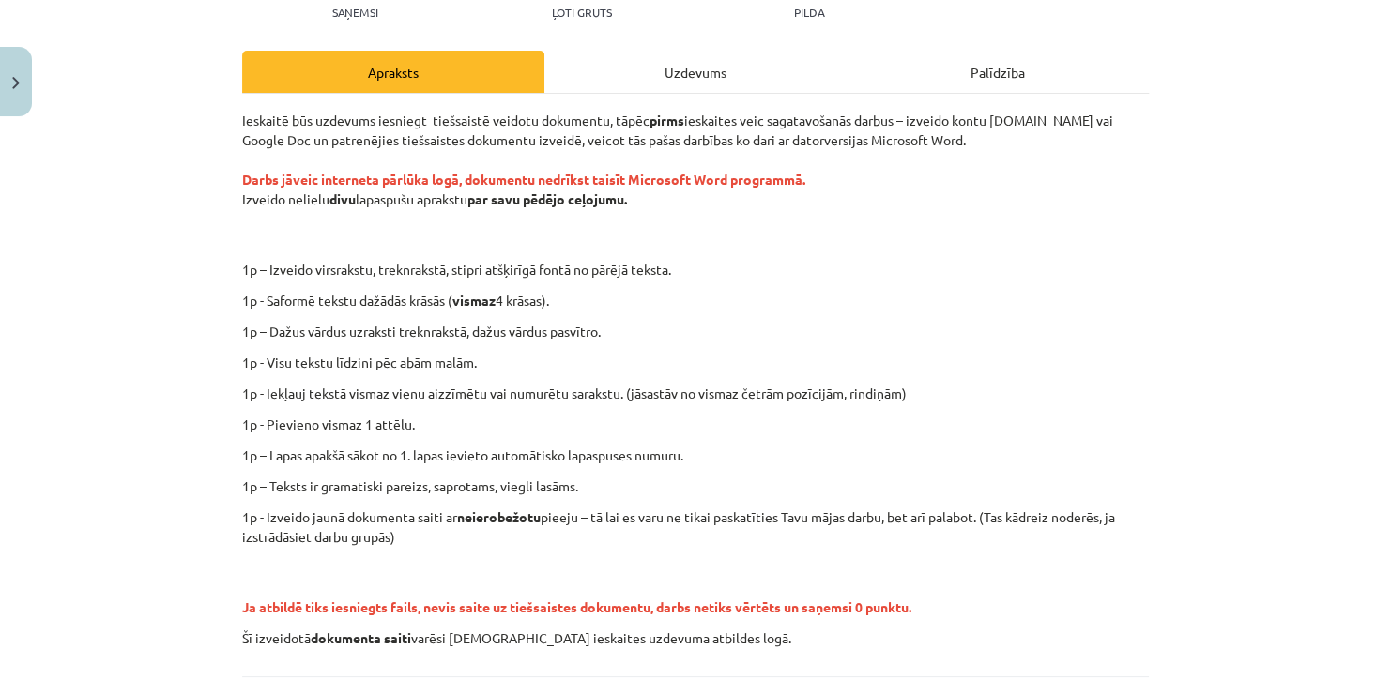
scroll to position [263, 0]
